Goal: Information Seeking & Learning: Check status

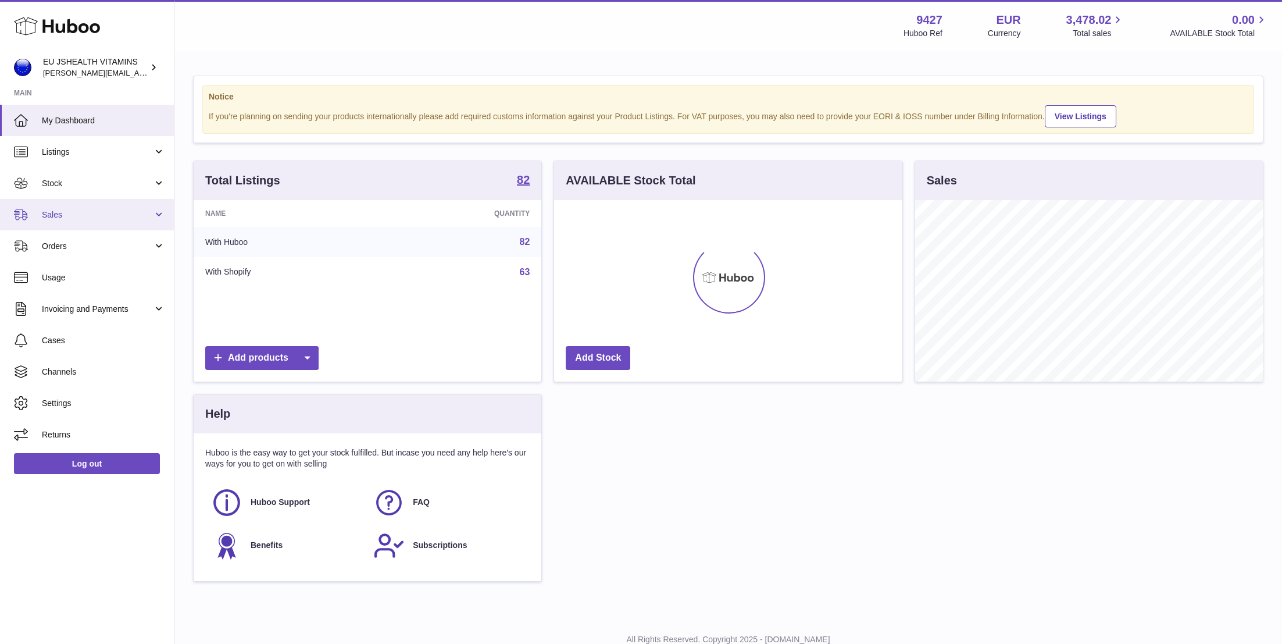
scroll to position [181, 348]
click at [104, 186] on span "Stock" at bounding box center [97, 183] width 111 height 11
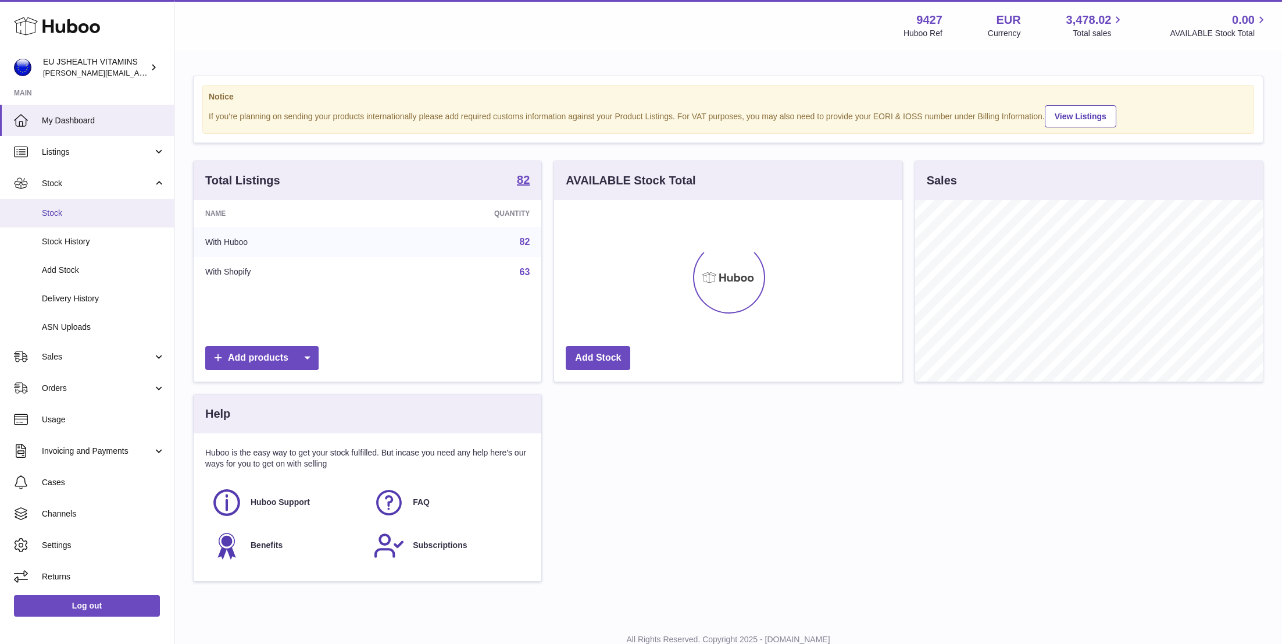
click at [104, 210] on span "Stock" at bounding box center [103, 213] width 123 height 11
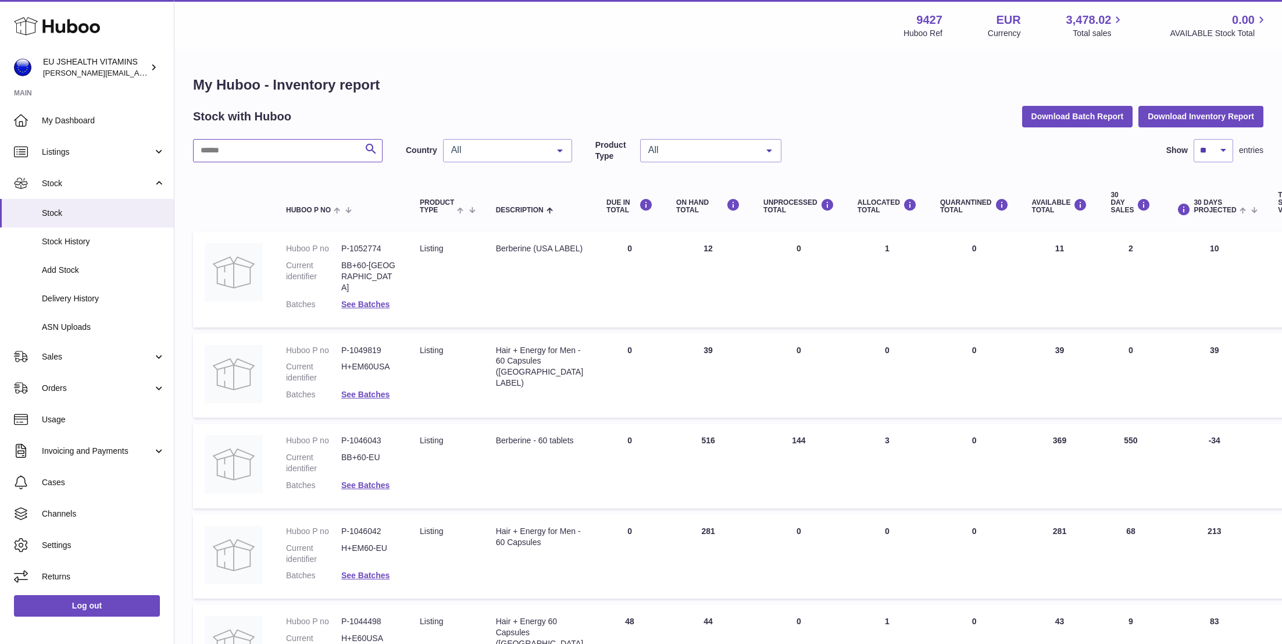
click at [281, 155] on input "text" at bounding box center [288, 150] width 190 height 23
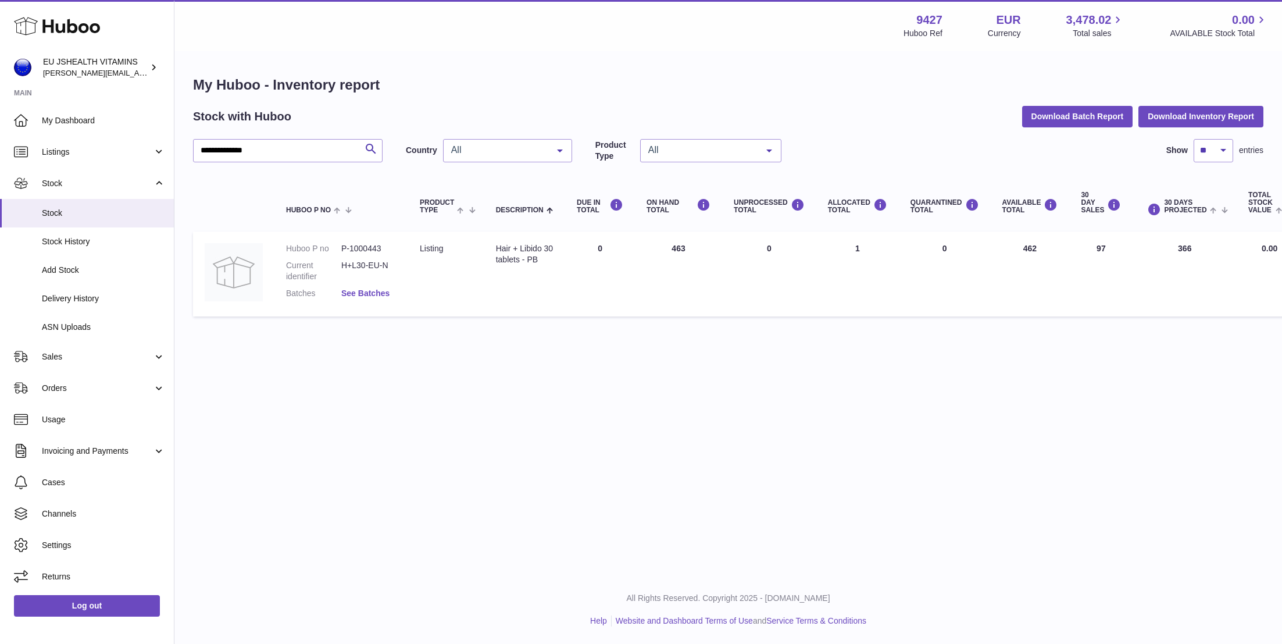
click at [383, 295] on link "See Batches" at bounding box center [365, 292] width 48 height 9
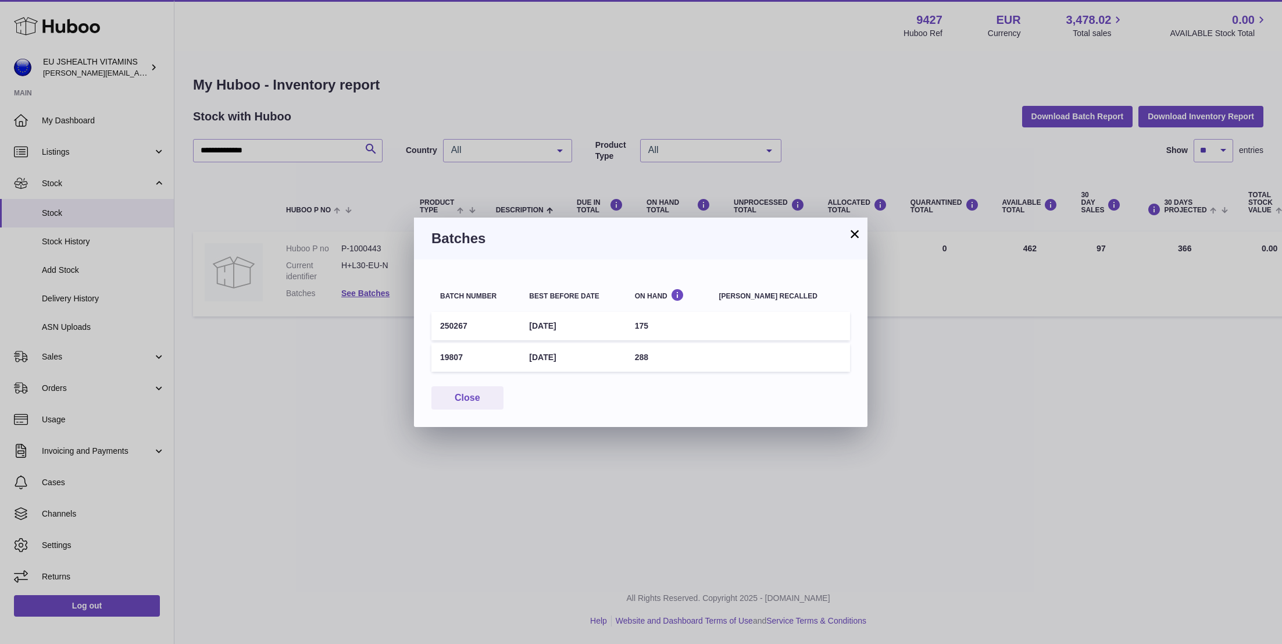
click at [854, 240] on button "×" at bounding box center [855, 234] width 14 height 14
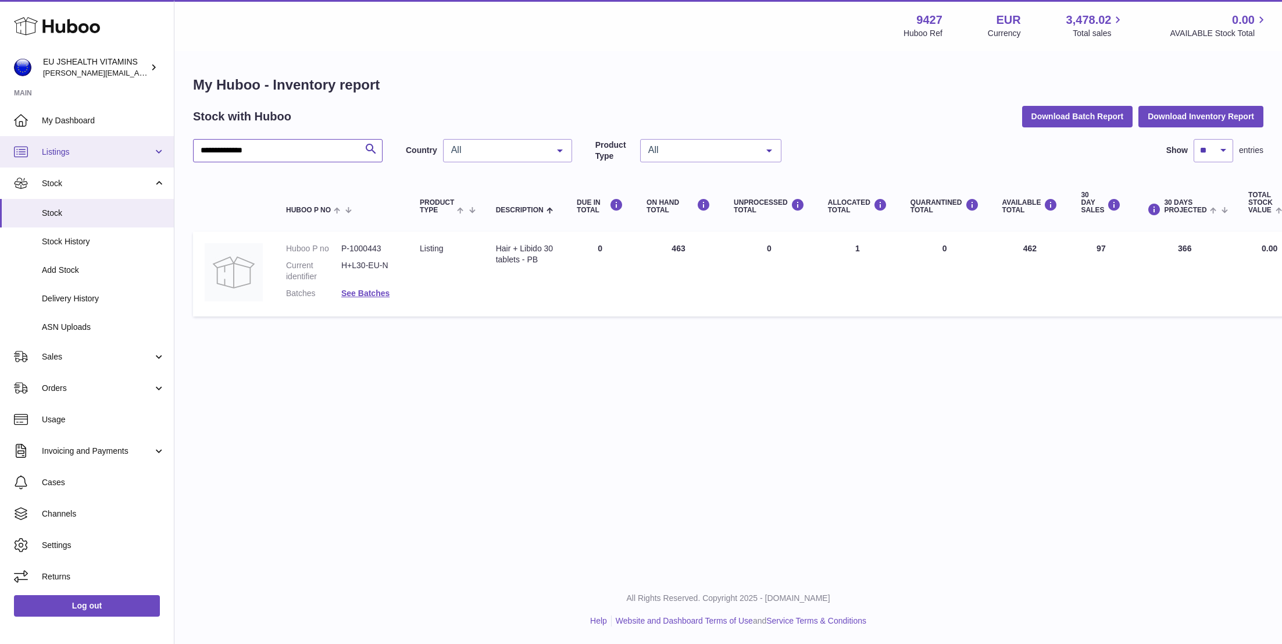
drag, startPoint x: 273, startPoint y: 155, endPoint x: 131, endPoint y: 154, distance: 142.5
click at [131, 154] on div "**********" at bounding box center [641, 322] width 1282 height 644
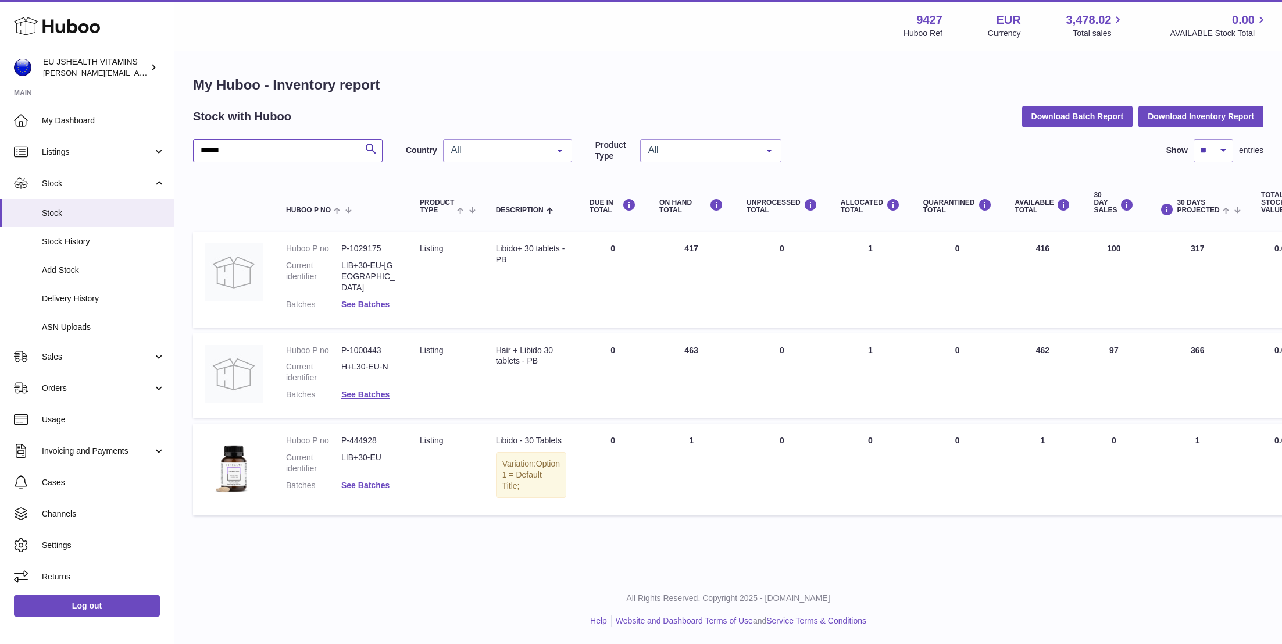
type input "******"
drag, startPoint x: 391, startPoint y: 429, endPoint x: 338, endPoint y: 430, distance: 52.9
click at [338, 435] on dl "Huboo P no P-444928 Current identifier LIB+30-EU Batches See Batches" at bounding box center [341, 466] width 110 height 62
copy dl "P-444928"
click at [83, 492] on link "Cases" at bounding box center [87, 481] width 174 height 31
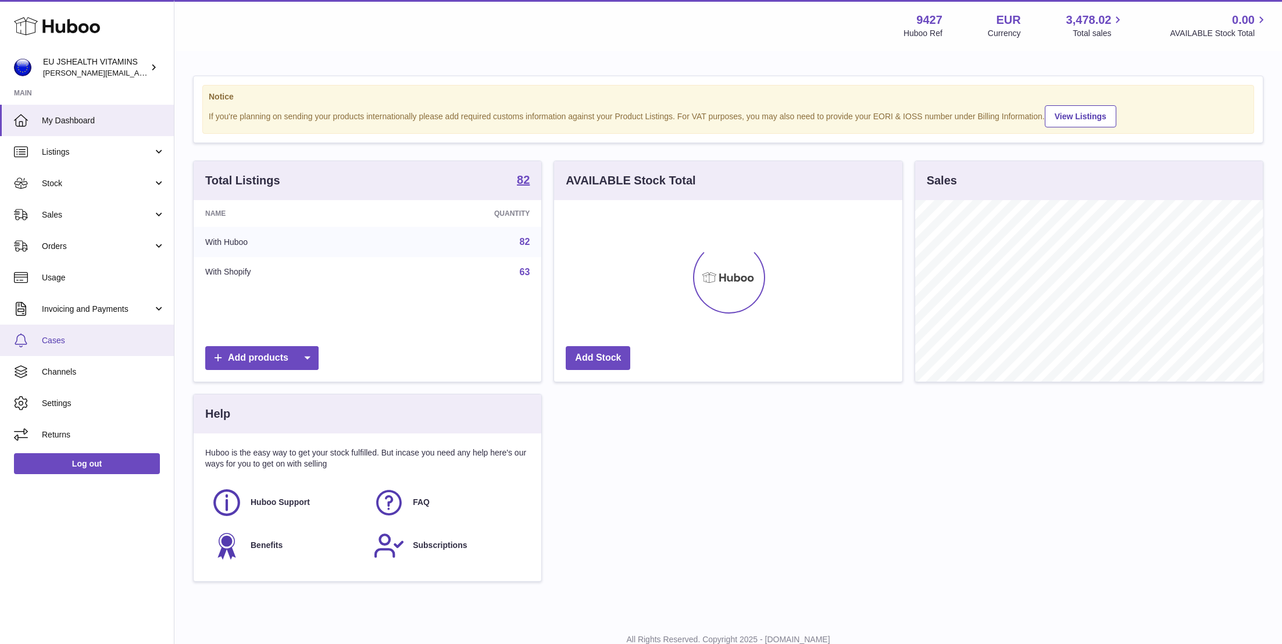
scroll to position [181, 348]
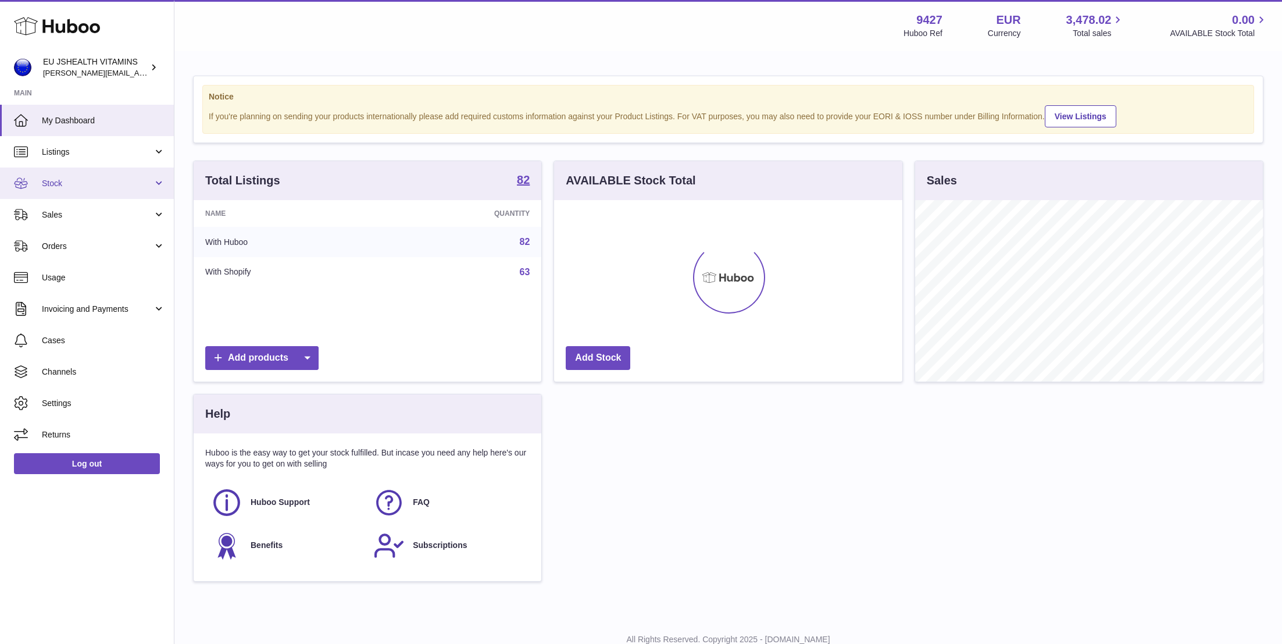
click at [113, 182] on span "Stock" at bounding box center [97, 183] width 111 height 11
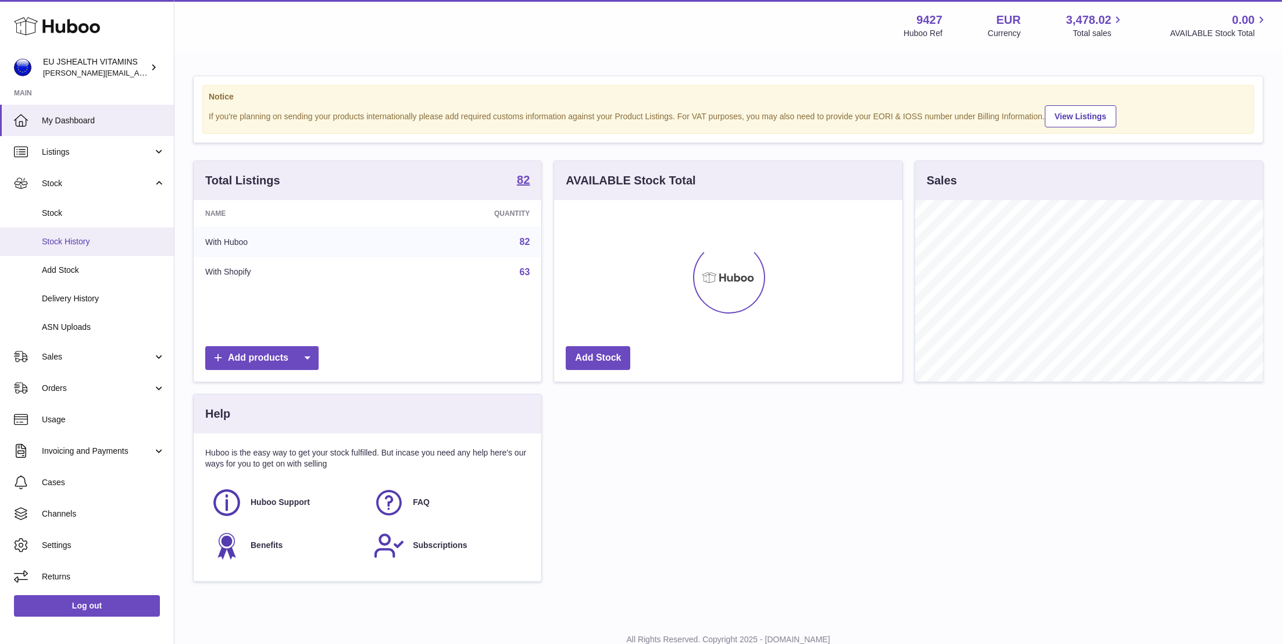
click at [110, 227] on link "Stock History" at bounding box center [87, 241] width 174 height 28
click at [106, 209] on span "Stock" at bounding box center [103, 213] width 123 height 11
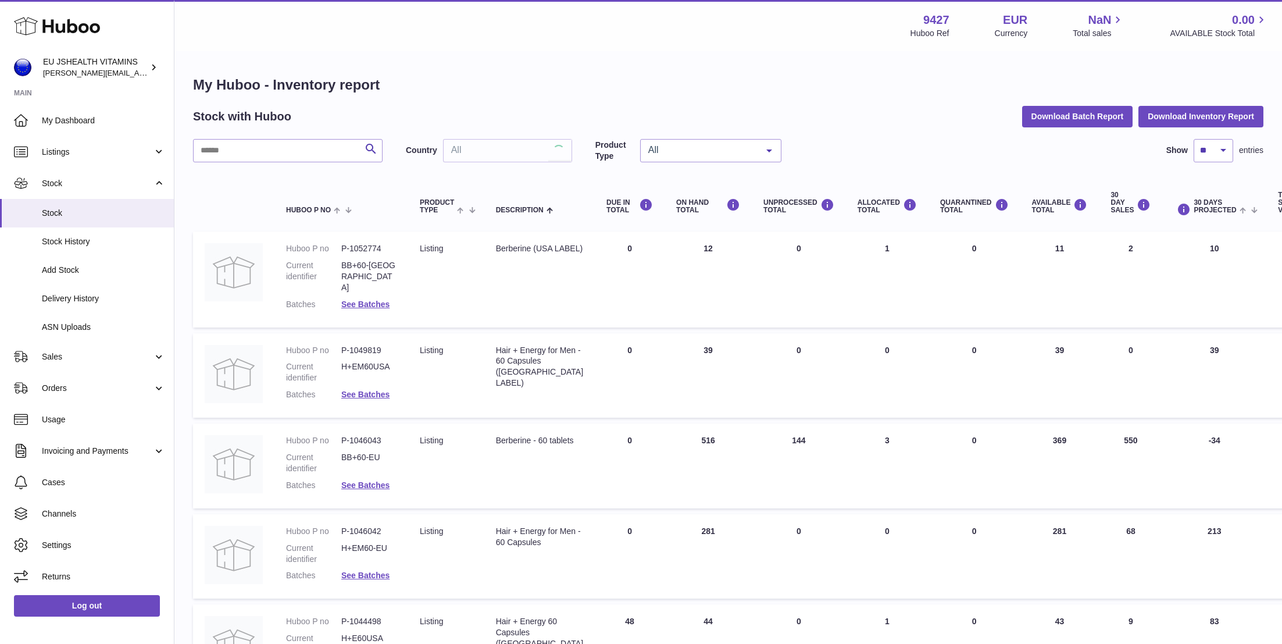
click at [106, 209] on span "Stock" at bounding box center [103, 213] width 123 height 11
click at [307, 151] on input "text" at bounding box center [288, 150] width 190 height 23
type input "*"
click at [243, 149] on input "text" at bounding box center [288, 150] width 190 height 23
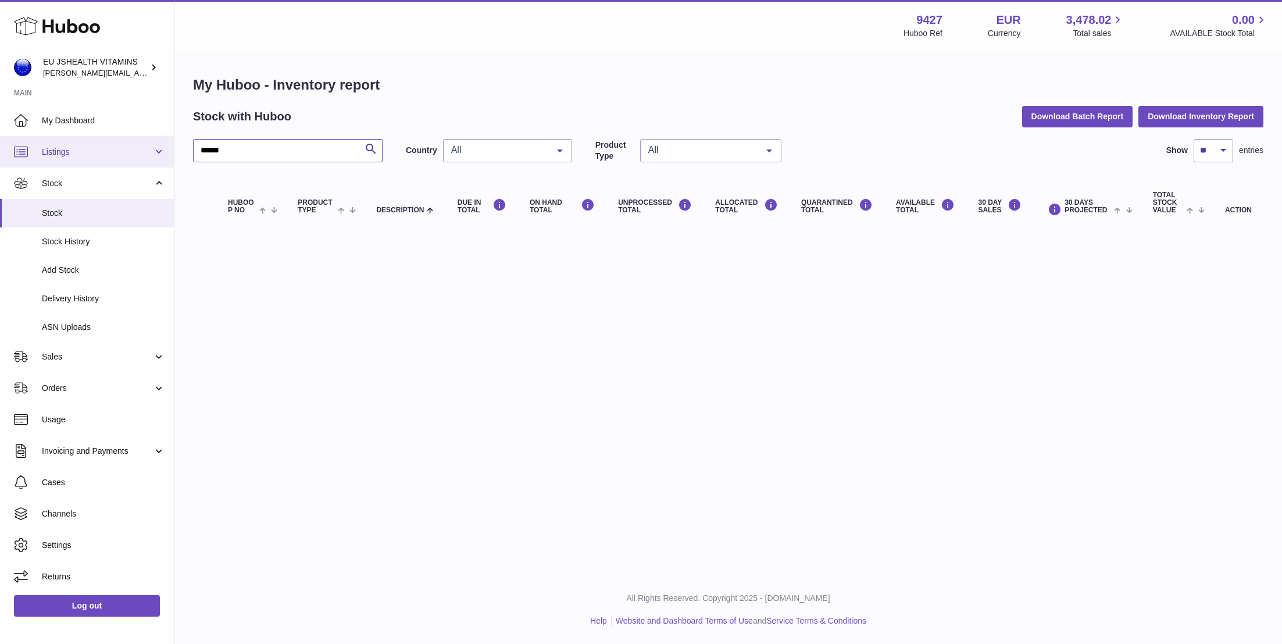
drag, startPoint x: 237, startPoint y: 149, endPoint x: 128, endPoint y: 149, distance: 109.3
click at [128, 149] on div "Huboo EU JSHEALTH VITAMINS [PERSON_NAME][EMAIL_ADDRESS][DOMAIN_NAME] Main My Da…" at bounding box center [641, 322] width 1282 height 644
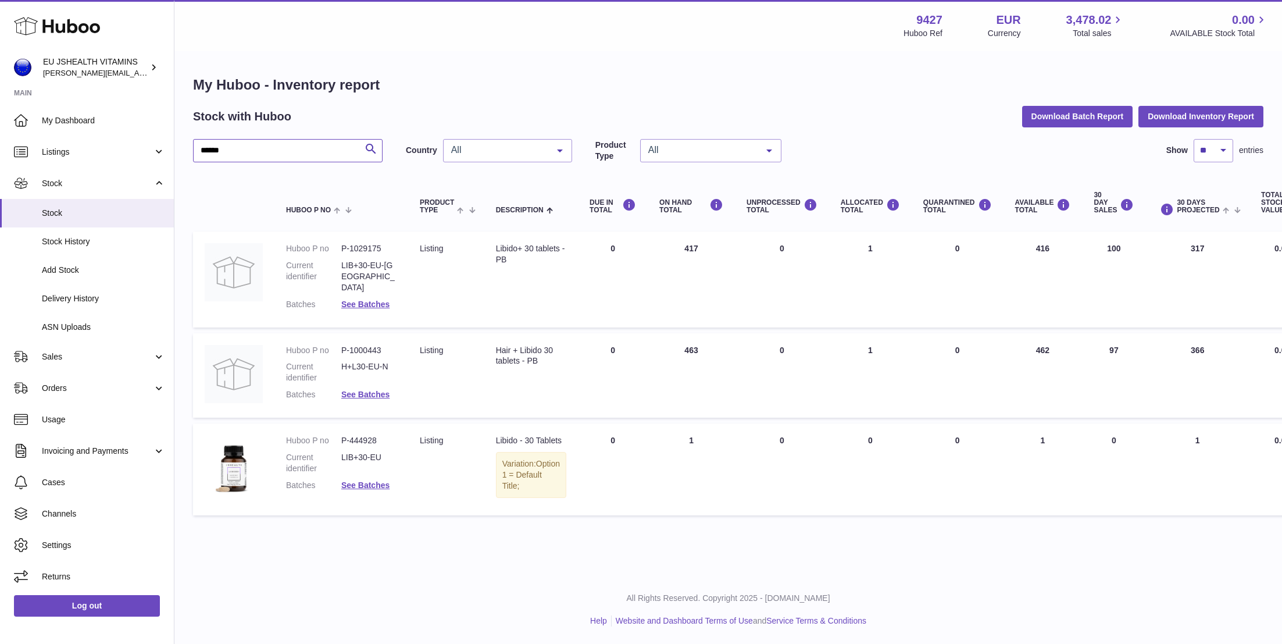
type input "******"
drag, startPoint x: 386, startPoint y: 244, endPoint x: 342, endPoint y: 247, distance: 43.8
click at [342, 247] on dd "P-1029175" at bounding box center [368, 248] width 55 height 11
copy dd "P-1029175"
